Goal: Obtain resource: Download file/media

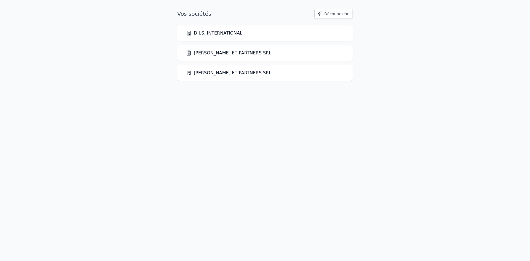
click at [202, 53] on link "[PERSON_NAME] ET PARTNERS SRL" at bounding box center [228, 53] width 85 height 7
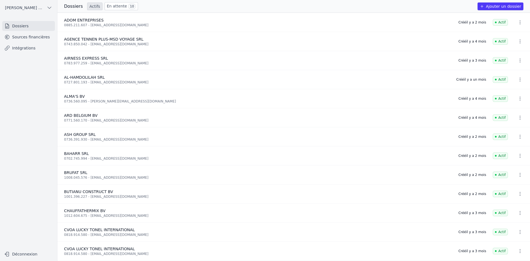
click at [40, 39] on link "Sources financières" at bounding box center [28, 37] width 53 height 10
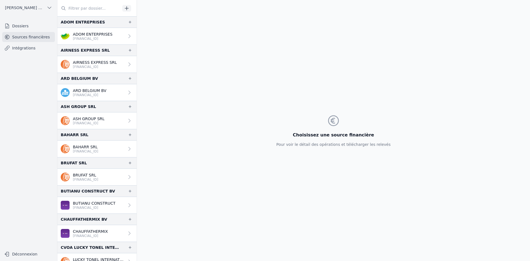
click at [90, 145] on p "BAHARR SRL" at bounding box center [85, 147] width 25 height 6
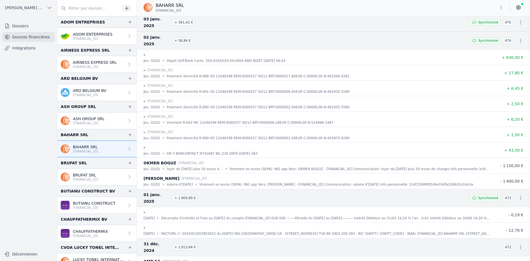
scroll to position [14618, 0]
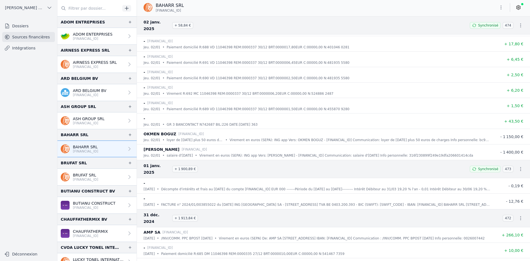
click at [499, 9] on icon "button" at bounding box center [501, 8] width 6 height 6
click at [475, 28] on icon "button" at bounding box center [473, 29] width 4 height 4
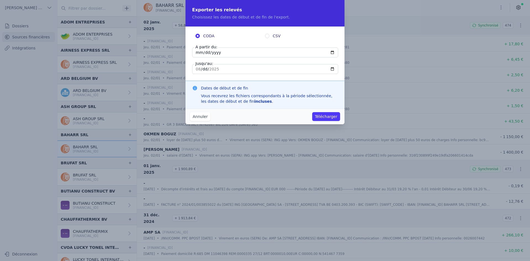
click at [197, 53] on input "[DATE]" at bounding box center [265, 52] width 146 height 10
type input "[DATE]"
click at [200, 69] on input "[DATE]" at bounding box center [265, 69] width 146 height 10
type input "[DATE]"
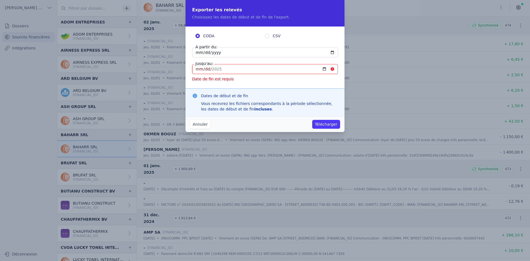
type input "[DATE]"
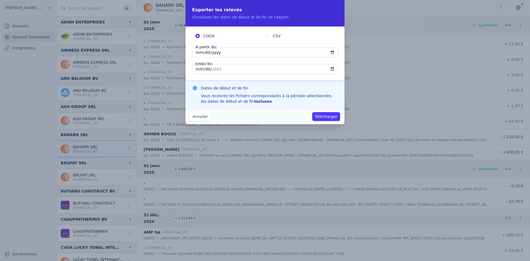
click at [332, 116] on button "Télécharger" at bounding box center [326, 116] width 28 height 9
